Goal: Obtain resource: Download file/media

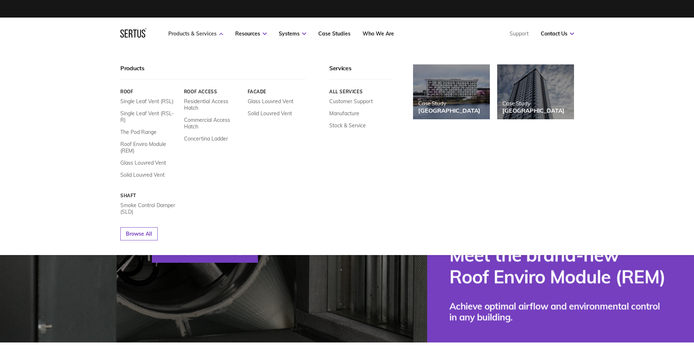
click at [218, 36] on link "Products & Services" at bounding box center [195, 33] width 55 height 7
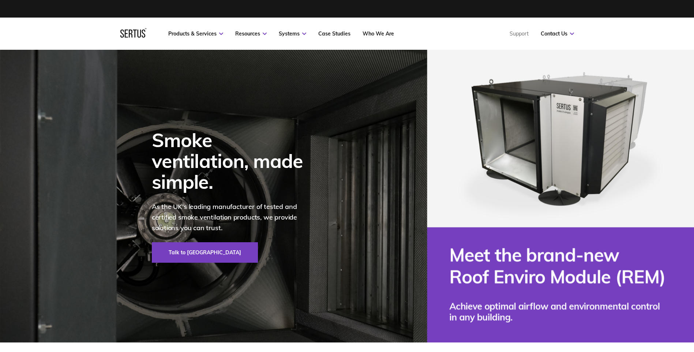
click at [206, 39] on nav "Products & Services Resources Systems Case Studies Who We Are Support Contact U…" at bounding box center [347, 34] width 454 height 32
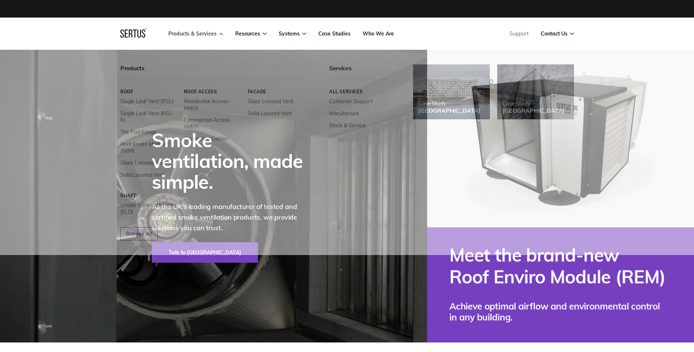
click at [206, 34] on link "Products & Services" at bounding box center [195, 33] width 55 height 7
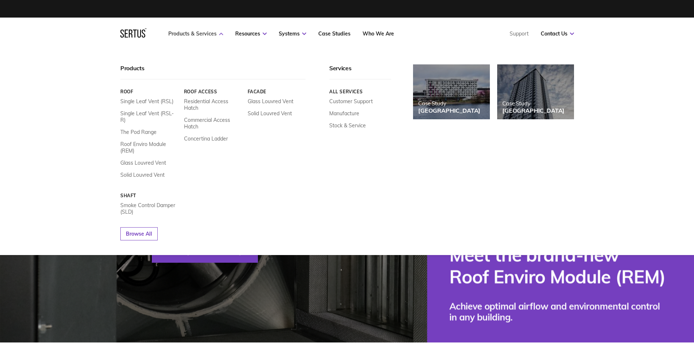
click at [180, 32] on link "Products & Services" at bounding box center [195, 33] width 55 height 7
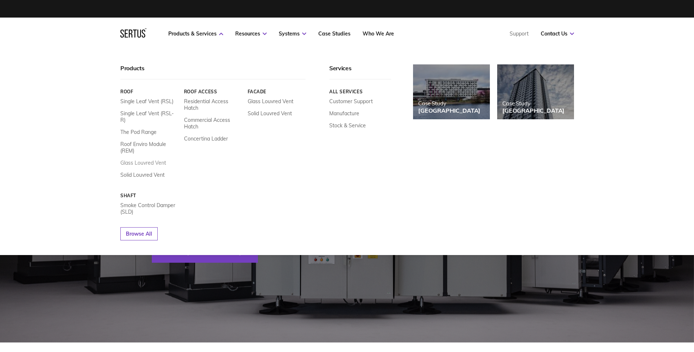
click at [156, 159] on link "Glass Louvred Vent" at bounding box center [143, 162] width 46 height 7
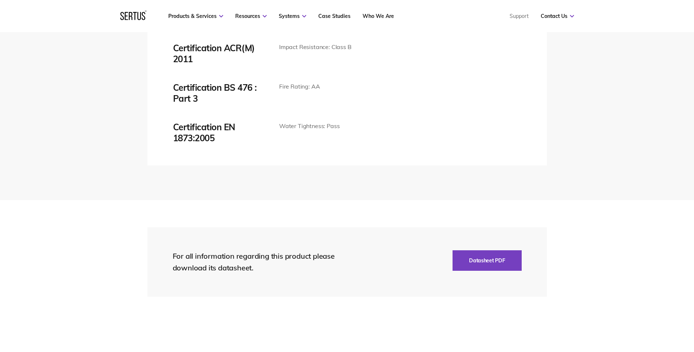
scroll to position [1573, 0]
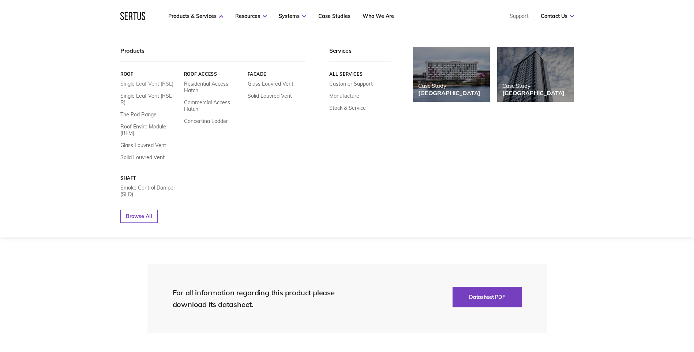
click at [141, 84] on link "Single Leaf Vent (RSL)" at bounding box center [146, 83] width 53 height 7
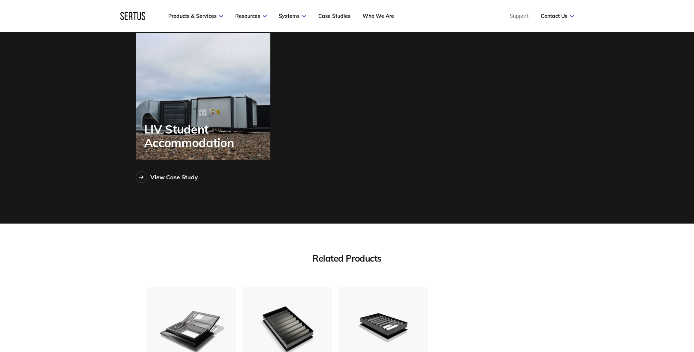
scroll to position [2195, 0]
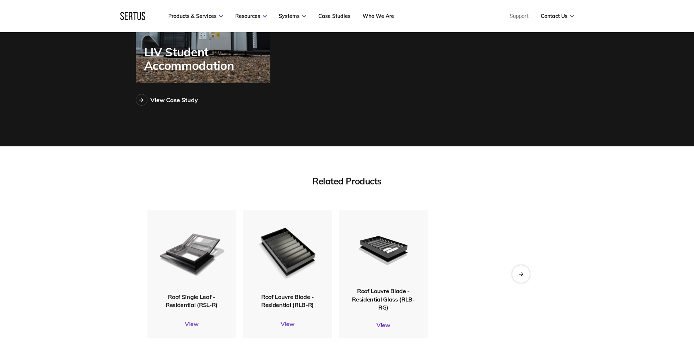
click at [295, 308] on span "Roof Louvre Blade - Residential (RLB-R)" at bounding box center [287, 300] width 53 height 15
click at [289, 325] on link "View" at bounding box center [287, 323] width 89 height 7
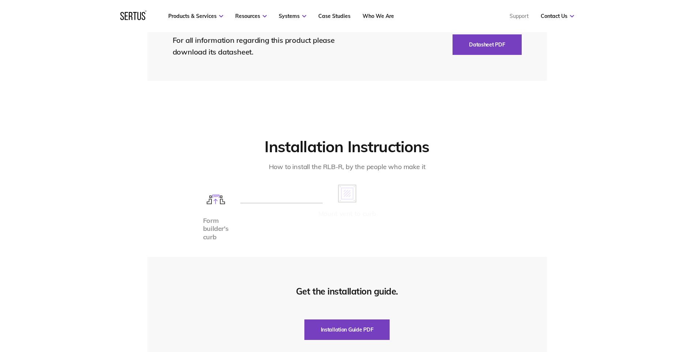
scroll to position [2085, 0]
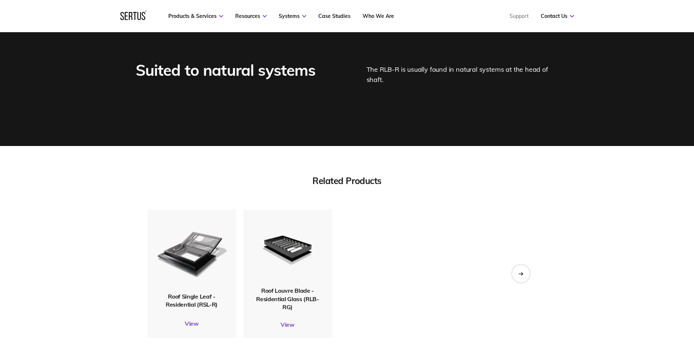
click at [189, 300] on div "Roof Single Leaf - Residential (RSL-R)" at bounding box center [191, 300] width 89 height 16
click at [191, 325] on link "View" at bounding box center [191, 323] width 89 height 7
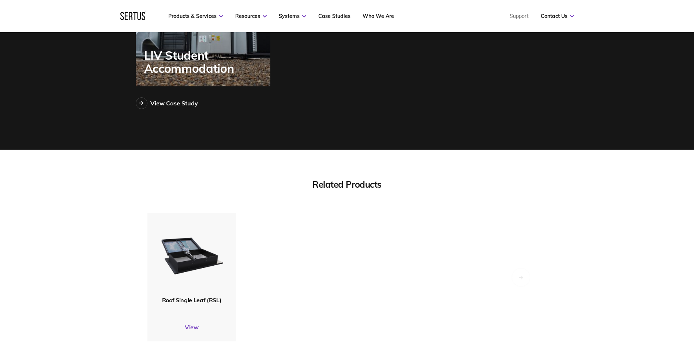
scroll to position [1939, 0]
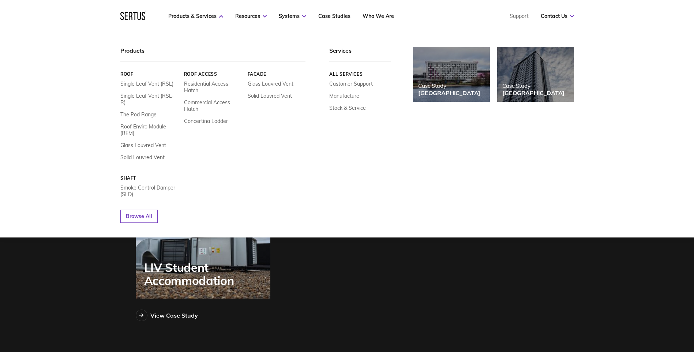
click at [214, 80] on div "Roof Access Residential Access Hatch Commercial Access Hatch Concertina Ladder" at bounding box center [213, 115] width 58 height 89
click at [214, 83] on link "Residential Access Hatch" at bounding box center [213, 86] width 58 height 13
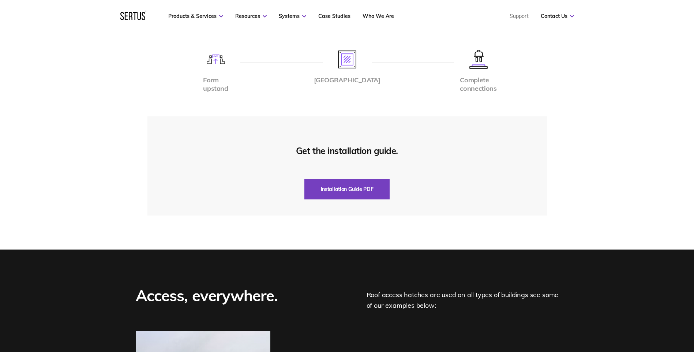
scroll to position [1646, 0]
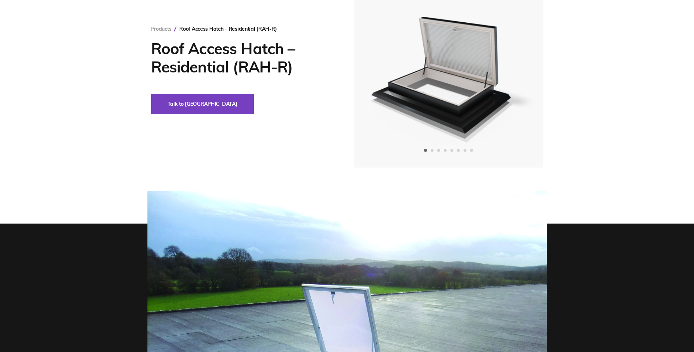
scroll to position [0, 0]
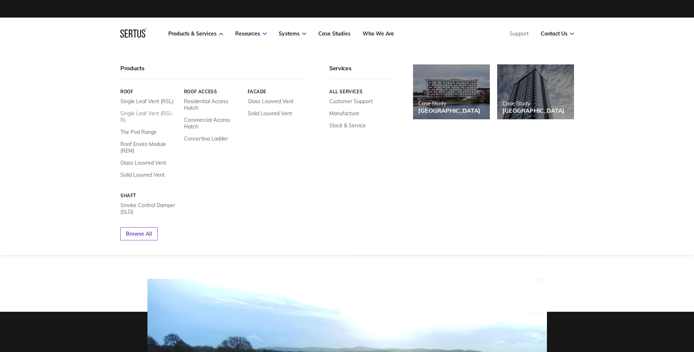
click at [150, 114] on link "Single Leaf Vent (RSL-R)" at bounding box center [149, 116] width 58 height 13
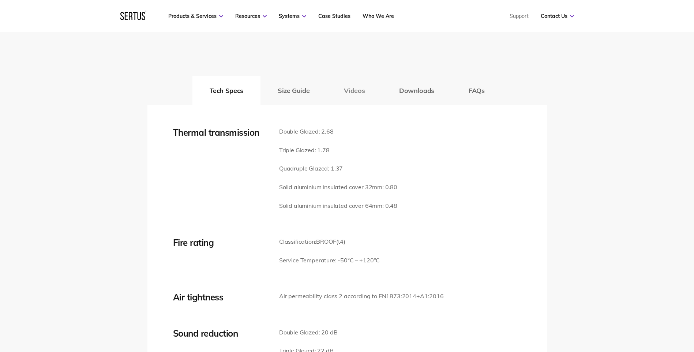
scroll to position [1024, 0]
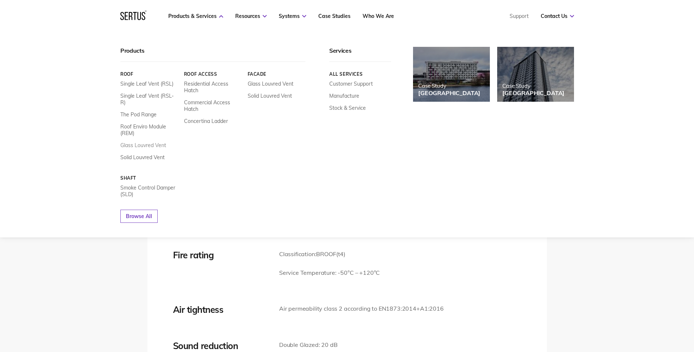
click at [140, 142] on link "Glass Louvred Vent" at bounding box center [143, 145] width 46 height 7
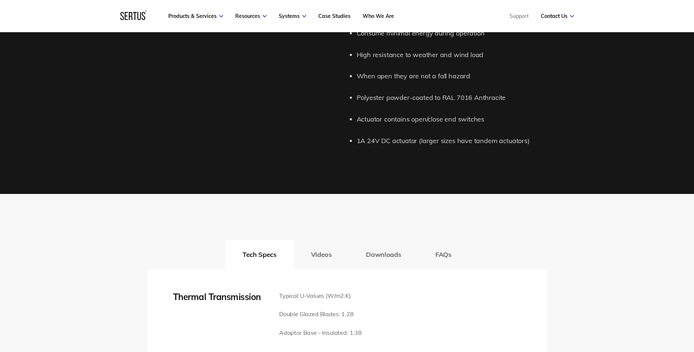
scroll to position [1134, 0]
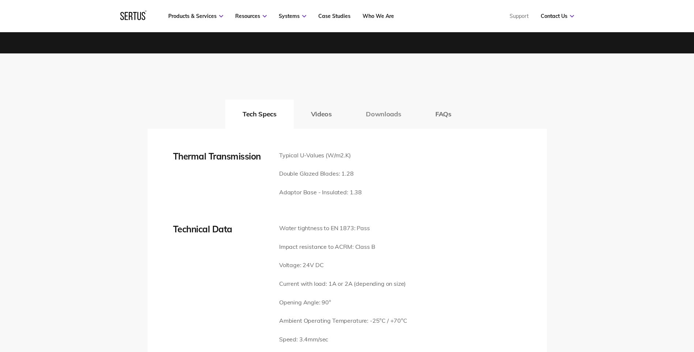
click at [381, 116] on button "Downloads" at bounding box center [383, 113] width 69 height 29
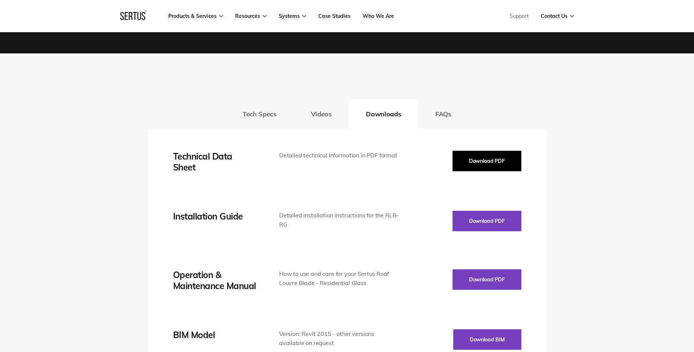
click at [473, 162] on button "Download PDF" at bounding box center [486, 161] width 69 height 20
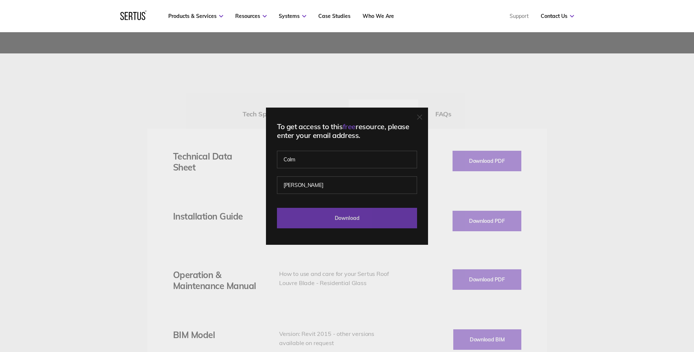
click at [361, 220] on input "Download" at bounding box center [347, 218] width 140 height 20
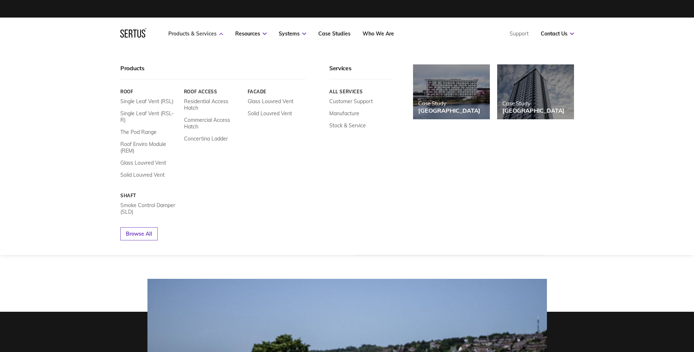
click at [213, 33] on link "Products & Services" at bounding box center [195, 33] width 55 height 7
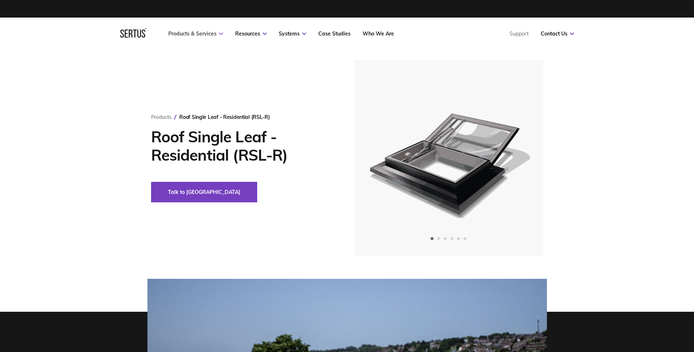
click at [213, 33] on link "Products & Services" at bounding box center [195, 33] width 55 height 7
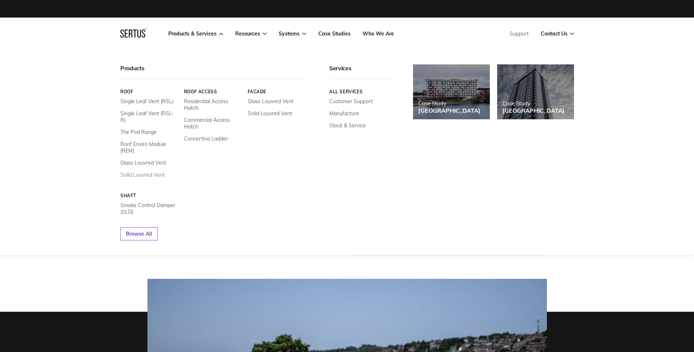
click at [148, 172] on link "Solid Louvred Vent" at bounding box center [142, 175] width 44 height 7
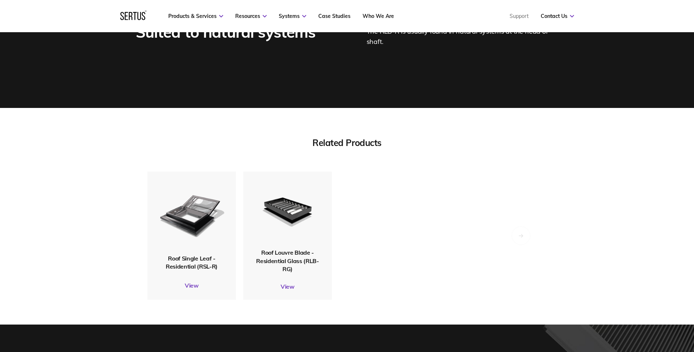
scroll to position [2231, 0]
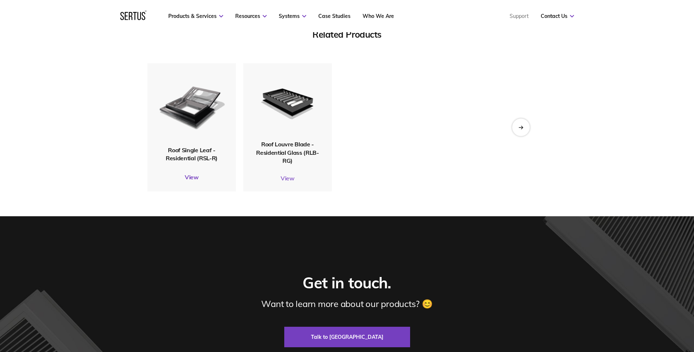
click at [294, 178] on link "View" at bounding box center [287, 177] width 89 height 7
click at [293, 178] on link "View" at bounding box center [287, 177] width 89 height 7
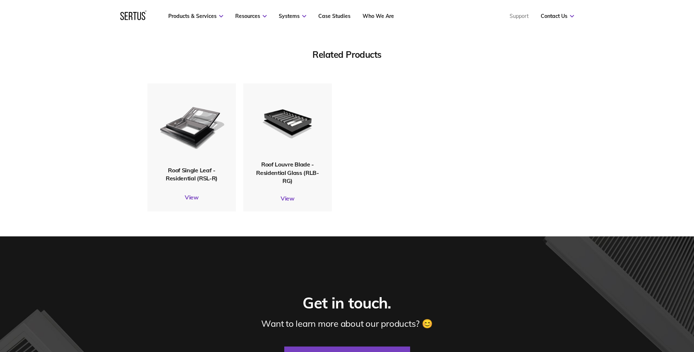
scroll to position [2304, 0]
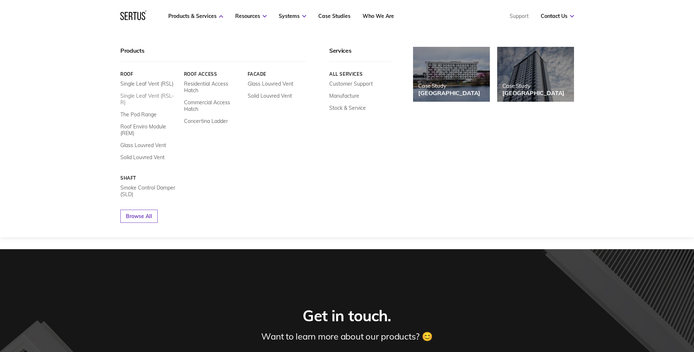
click at [146, 95] on link "Single Leaf Vent (RSL-R)" at bounding box center [149, 99] width 58 height 13
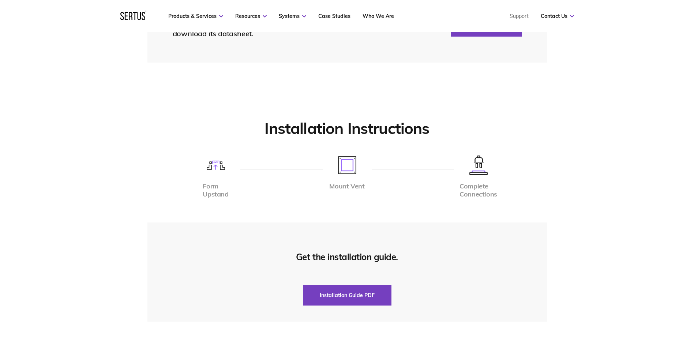
scroll to position [1646, 0]
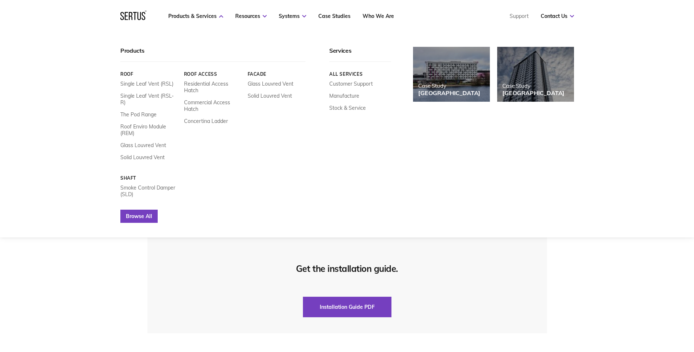
click at [141, 211] on link "Browse All" at bounding box center [138, 216] width 37 height 13
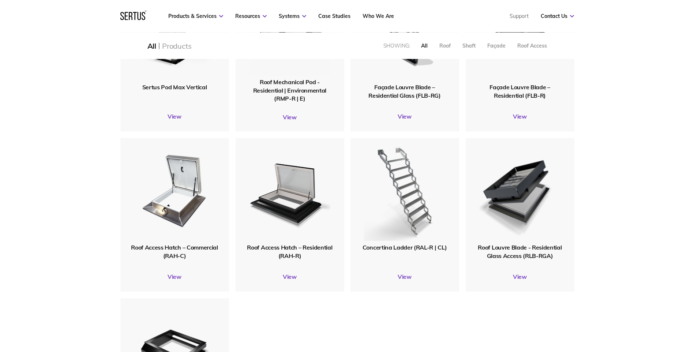
scroll to position [805, 0]
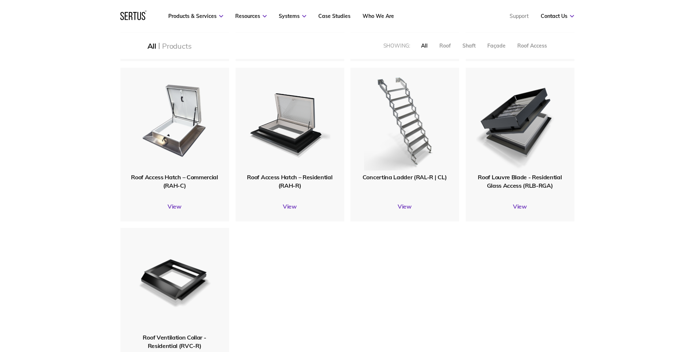
click at [524, 182] on span "Roof Louvre Blade - Residential Glass Access (RLB-RGA)" at bounding box center [520, 180] width 84 height 15
click at [520, 207] on link "View" at bounding box center [520, 206] width 109 height 7
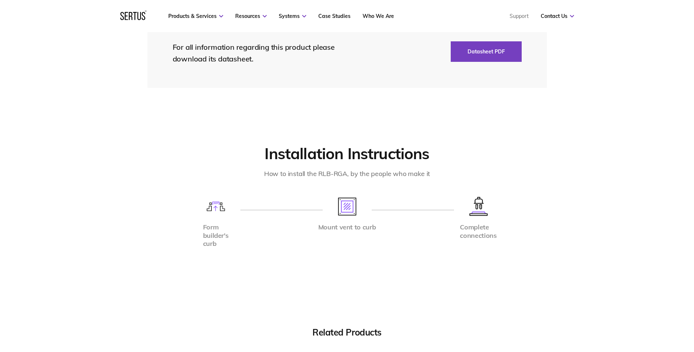
scroll to position [1683, 0]
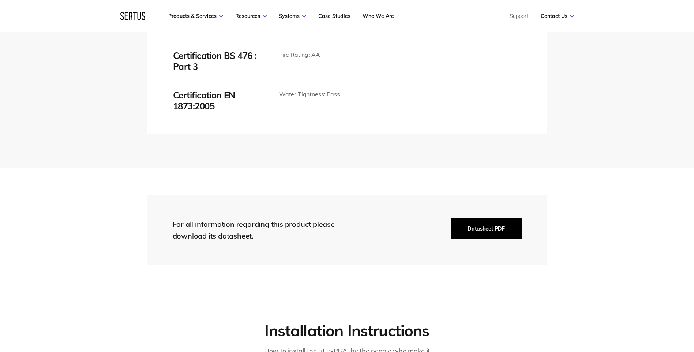
click at [480, 221] on button "Datasheet PDF" at bounding box center [486, 228] width 71 height 20
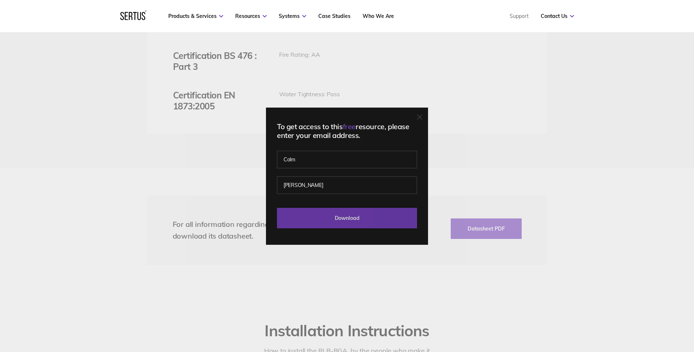
click at [354, 220] on input "Download" at bounding box center [347, 218] width 140 height 20
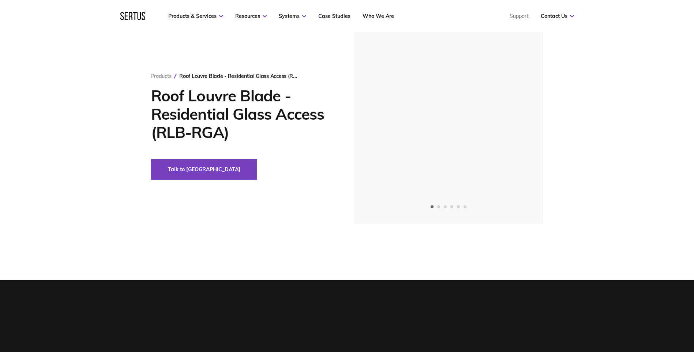
scroll to position [0, 0]
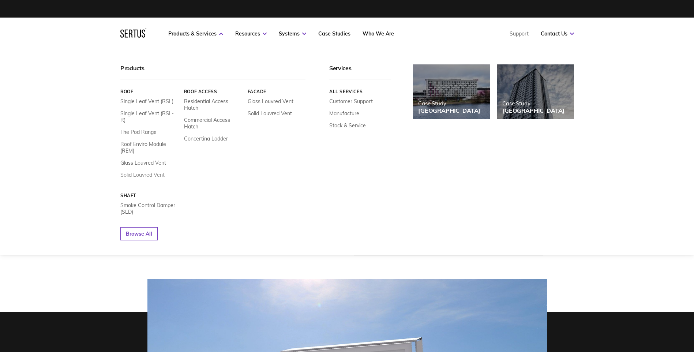
click at [146, 172] on link "Solid Louvred Vent" at bounding box center [142, 175] width 44 height 7
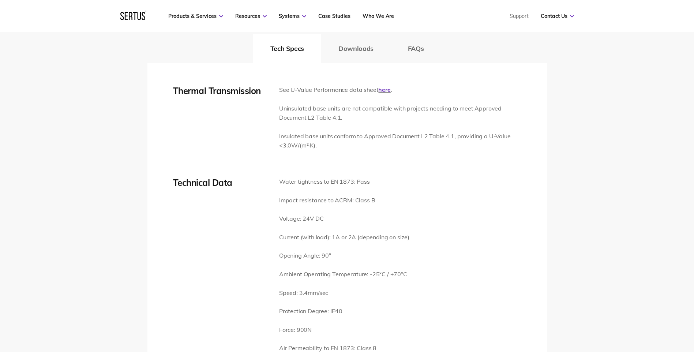
scroll to position [1097, 0]
click at [364, 45] on button "Downloads" at bounding box center [355, 46] width 69 height 29
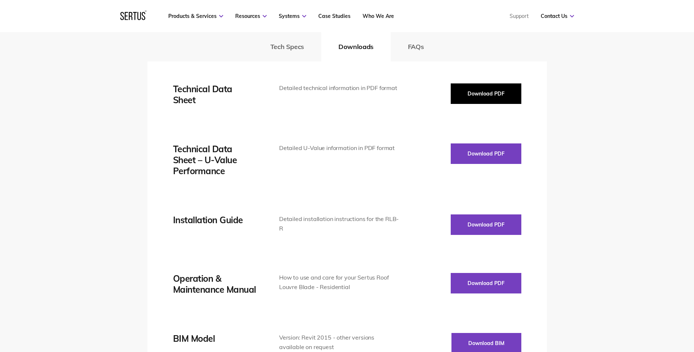
click at [506, 93] on button "Download PDF" at bounding box center [486, 93] width 71 height 20
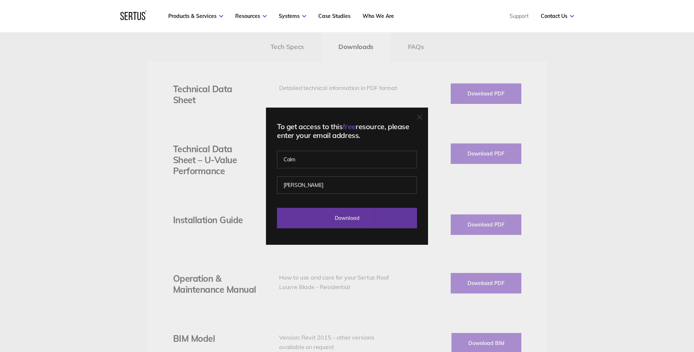
click at [383, 214] on input "Download" at bounding box center [347, 218] width 140 height 20
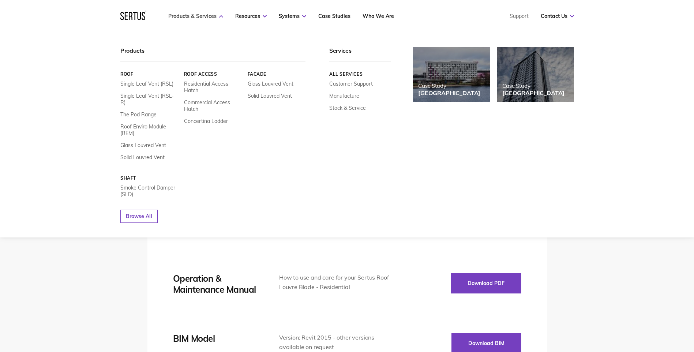
click at [203, 14] on link "Products & Services" at bounding box center [195, 16] width 55 height 7
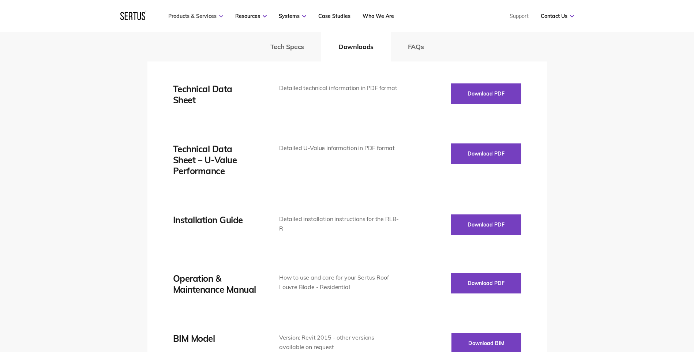
click at [203, 14] on link "Products & Services" at bounding box center [195, 16] width 55 height 7
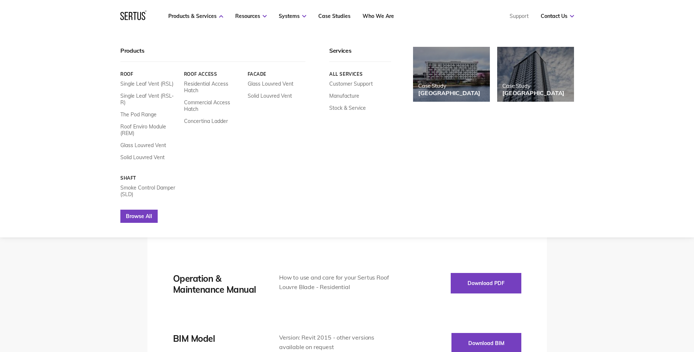
click at [144, 210] on link "Browse All" at bounding box center [138, 216] width 37 height 13
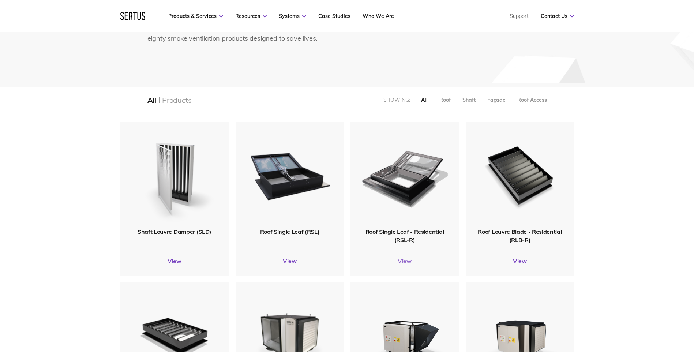
scroll to position [110, 0]
click at [408, 237] on span "Roof Single Leaf - Residential (RSL-R)" at bounding box center [404, 235] width 78 height 15
click at [408, 261] on link "View" at bounding box center [404, 260] width 109 height 7
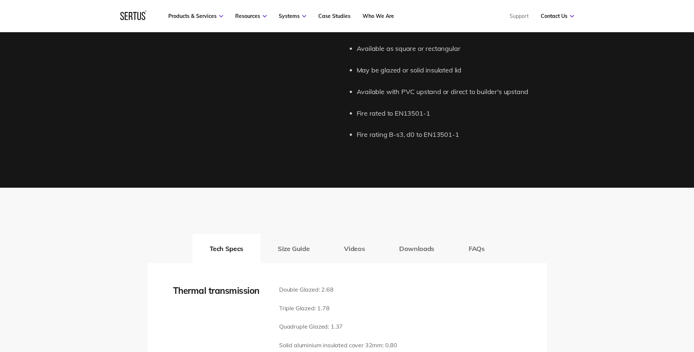
scroll to position [1024, 0]
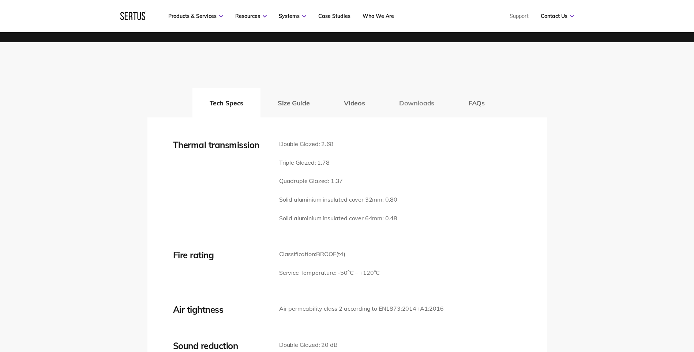
click at [409, 104] on button "Downloads" at bounding box center [416, 102] width 69 height 29
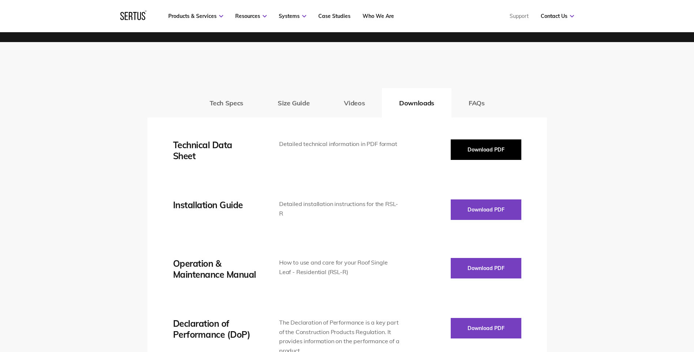
click at [487, 147] on button "Download PDF" at bounding box center [486, 149] width 71 height 20
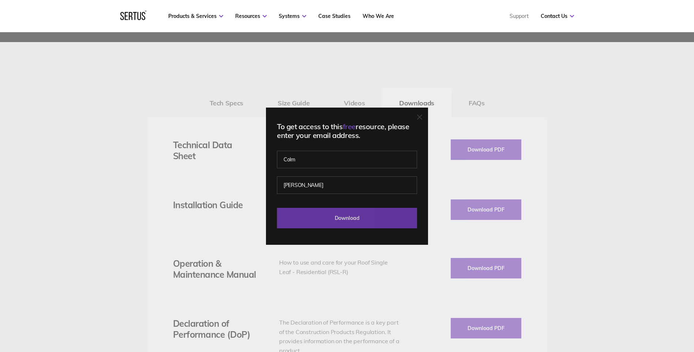
click at [385, 224] on input "Download" at bounding box center [347, 218] width 140 height 20
